Goal: Task Accomplishment & Management: Use online tool/utility

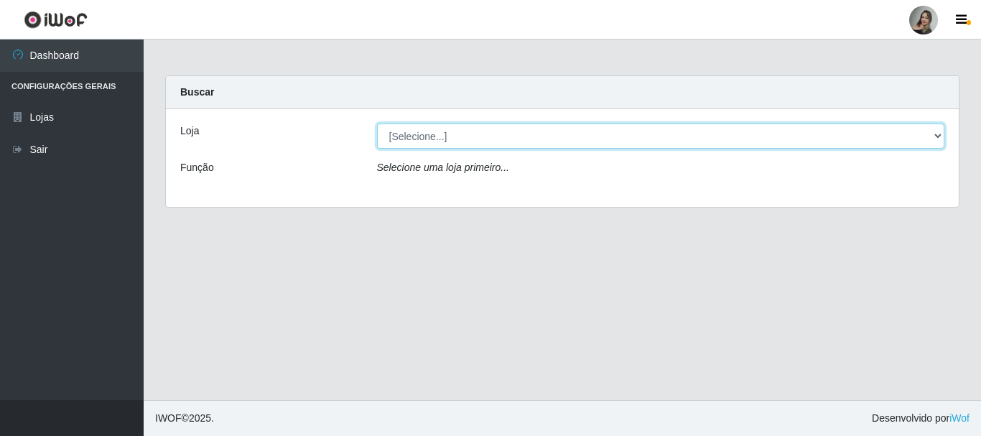
click at [937, 134] on select "[Selecione...] Supermercado Sao Francisco - Amarante" at bounding box center [661, 136] width 568 height 25
select select "383"
click at [377, 124] on select "[Selecione...] Supermercado Sao Francisco - Amarante" at bounding box center [661, 136] width 568 height 25
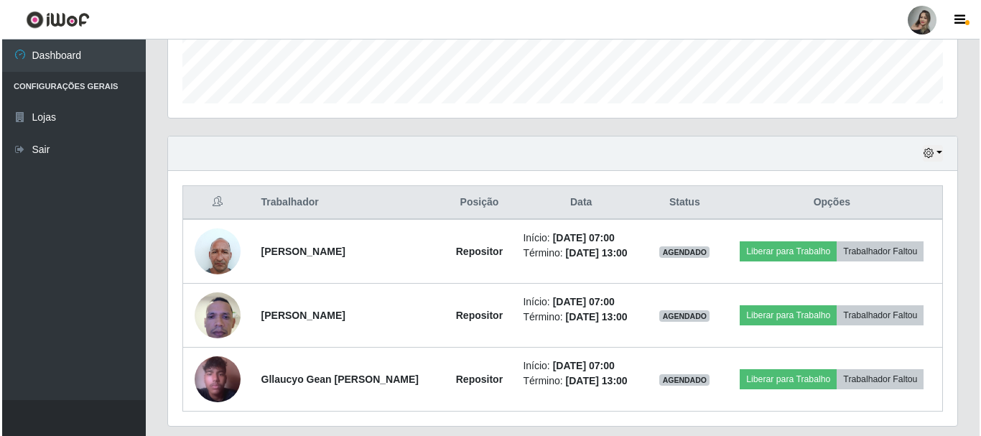
scroll to position [412, 0]
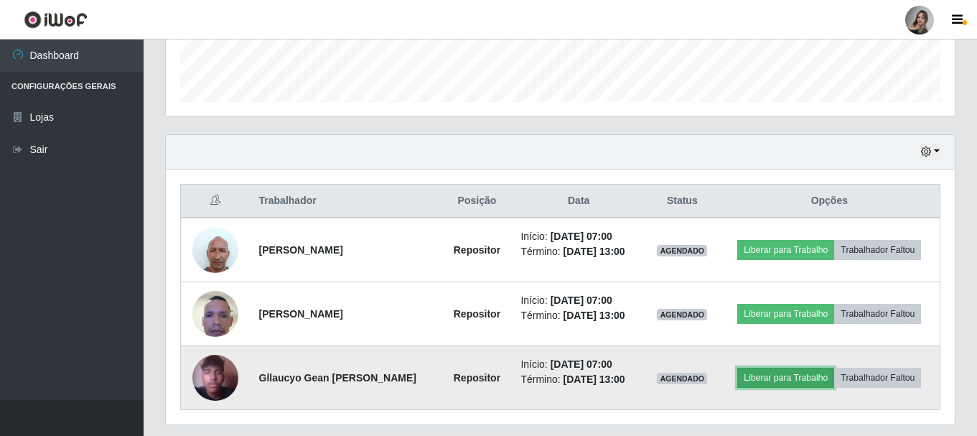
click at [801, 380] on button "Liberar para Trabalho" at bounding box center [786, 378] width 97 height 20
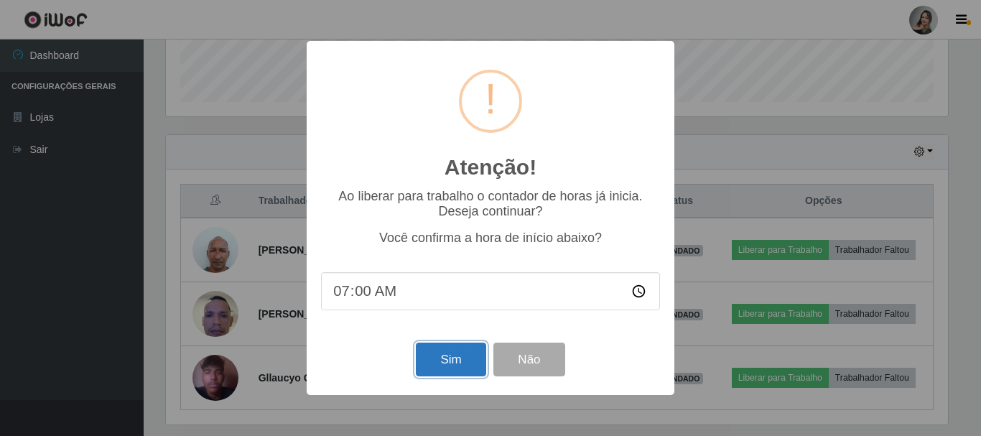
click at [451, 366] on button "Sim" at bounding box center [451, 360] width 70 height 34
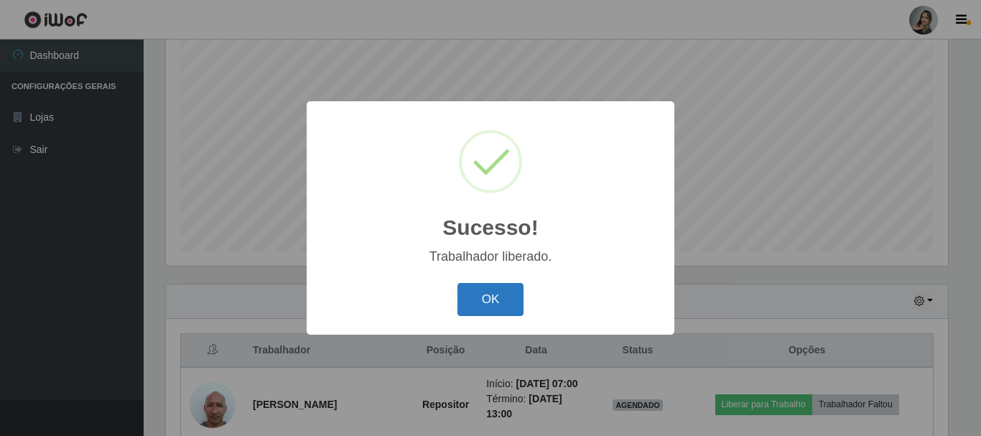
click at [500, 302] on button "OK" at bounding box center [490, 300] width 67 height 34
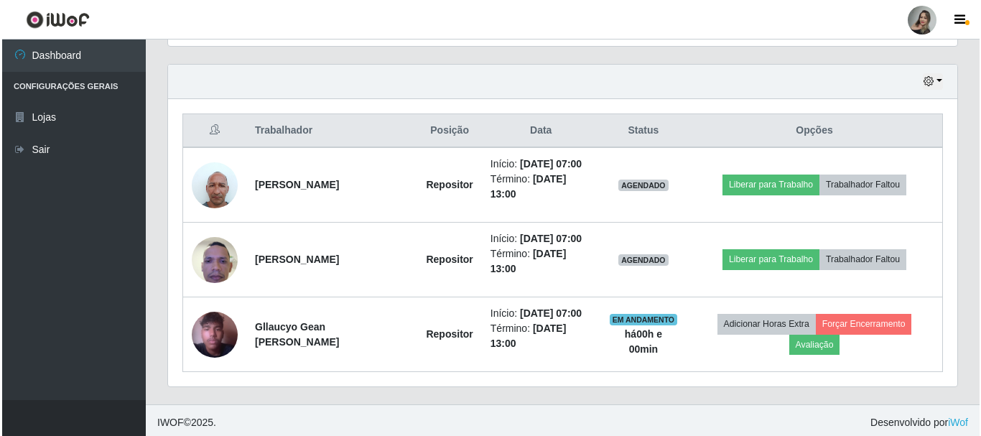
scroll to position [483, 0]
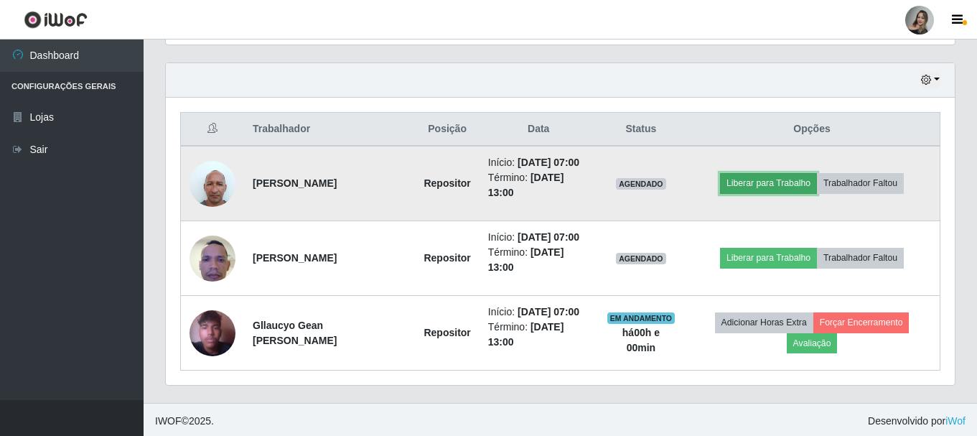
click at [761, 185] on button "Liberar para Trabalho" at bounding box center [768, 183] width 97 height 20
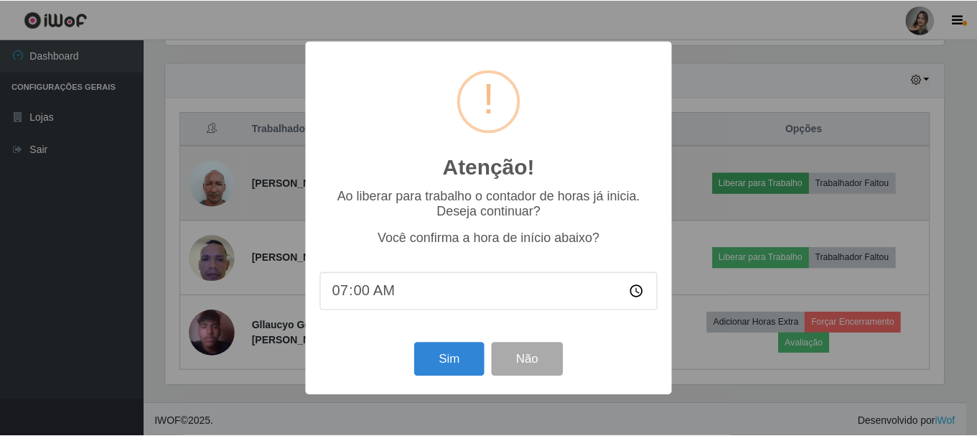
scroll to position [298, 782]
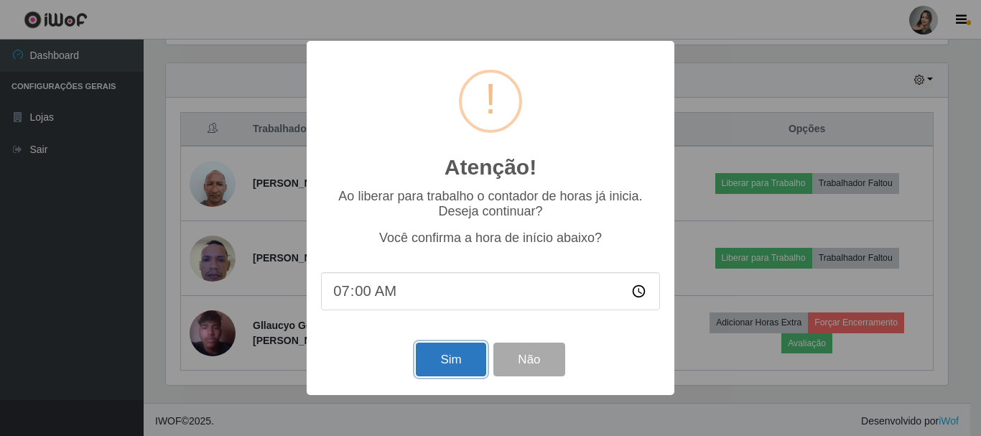
click at [431, 368] on button "Sim" at bounding box center [451, 360] width 70 height 34
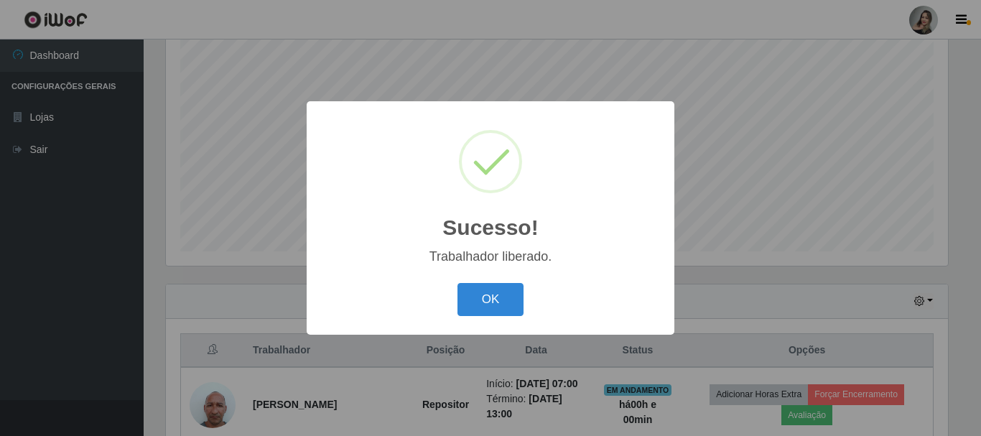
click at [525, 284] on div "OK Cancel" at bounding box center [490, 299] width 339 height 41
click at [521, 290] on button "OK" at bounding box center [490, 300] width 67 height 34
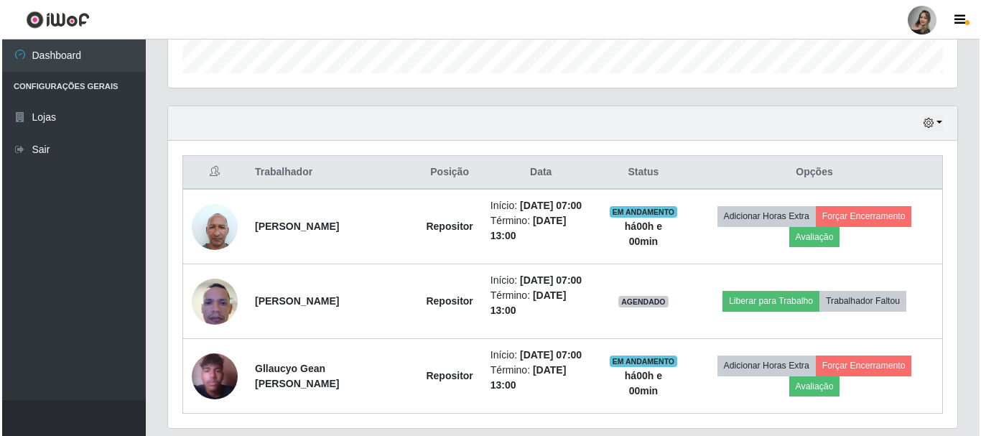
scroll to position [486, 0]
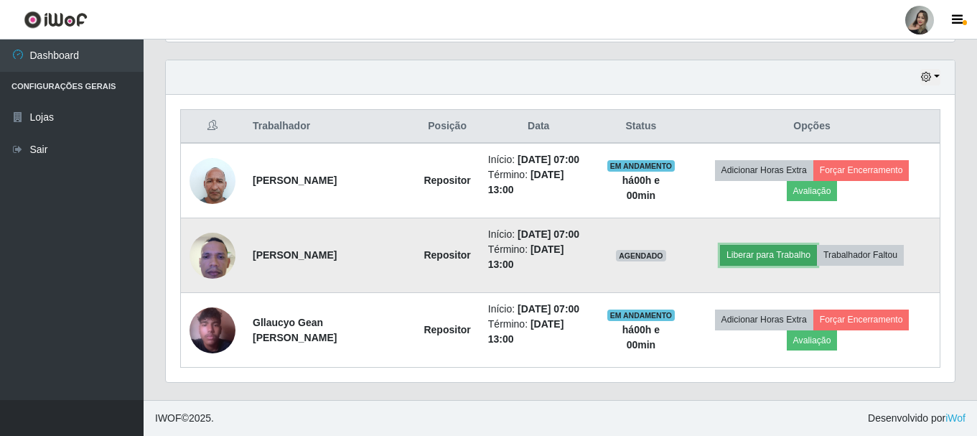
click at [773, 257] on button "Liberar para Trabalho" at bounding box center [768, 255] width 97 height 20
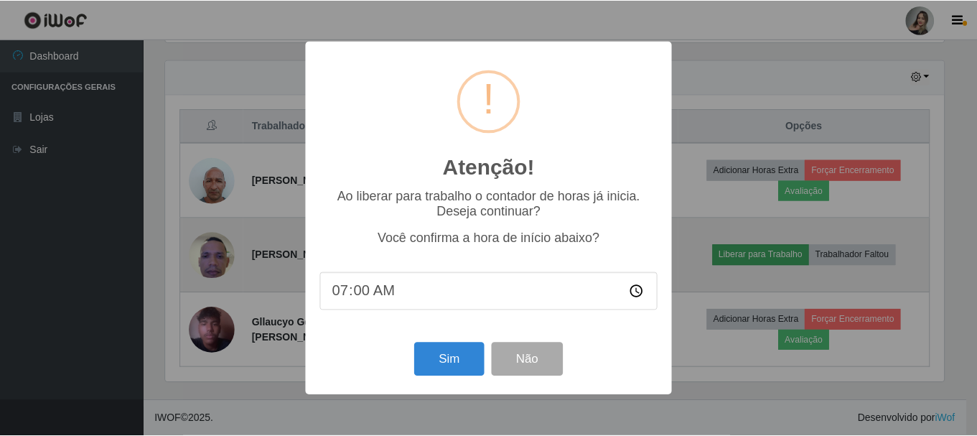
scroll to position [298, 782]
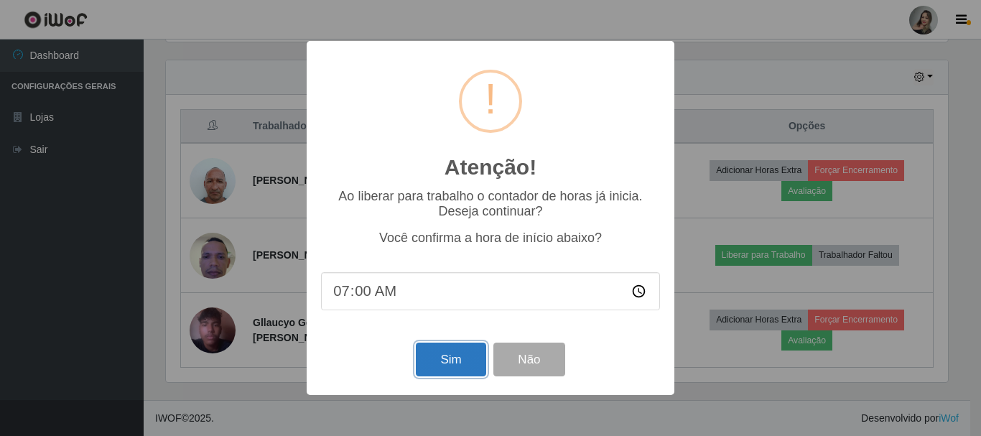
click at [461, 373] on button "Sim" at bounding box center [451, 360] width 70 height 34
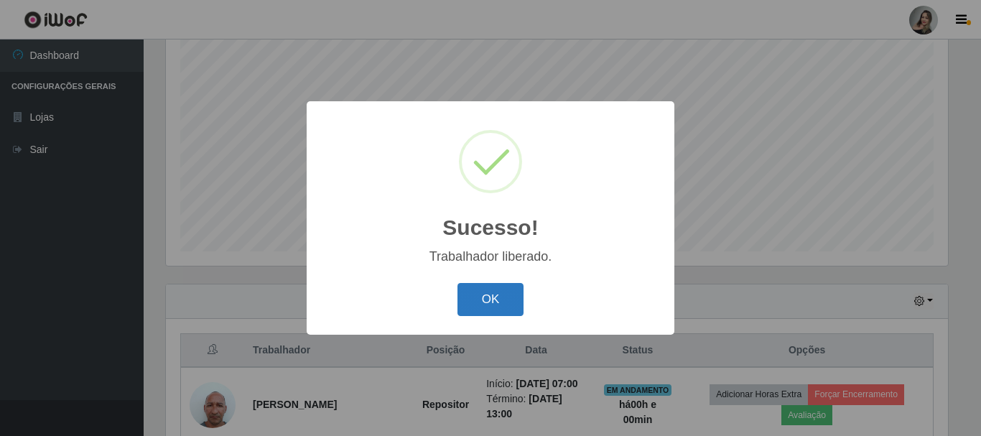
click at [513, 308] on button "OK" at bounding box center [490, 300] width 67 height 34
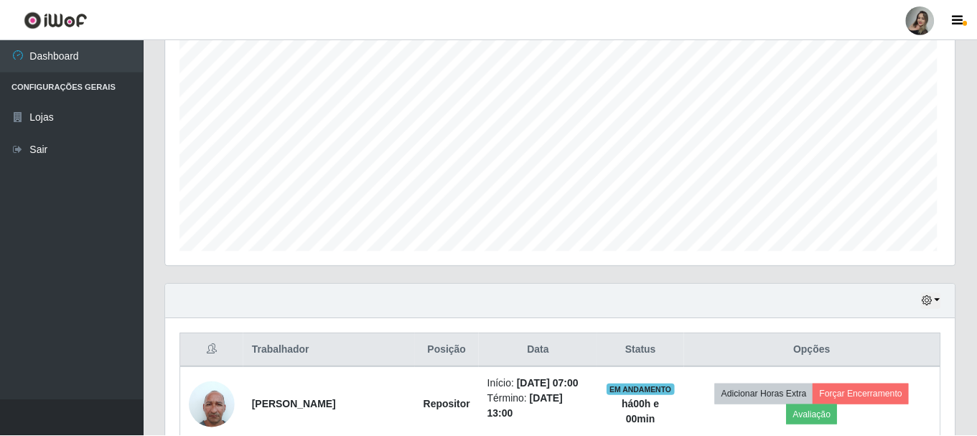
scroll to position [298, 789]
